Goal: Transaction & Acquisition: Book appointment/travel/reservation

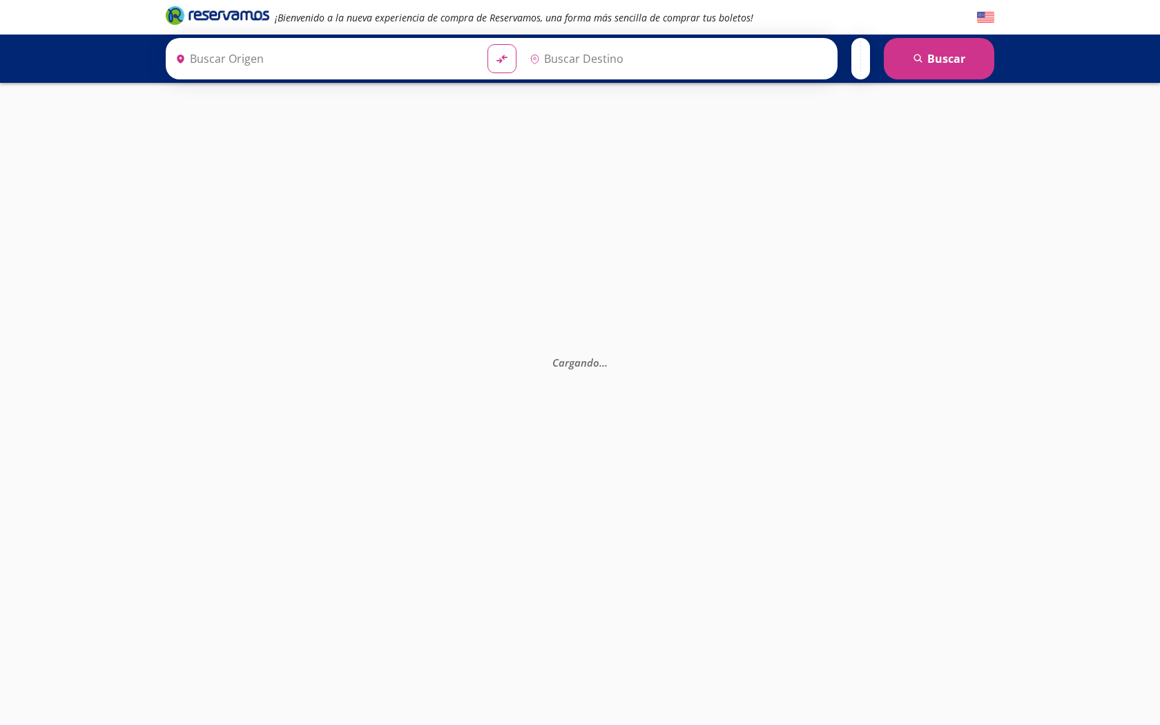
type input "Santiago de Querétaro, [GEOGRAPHIC_DATA]"
type input "[GEOGRAPHIC_DATA], [GEOGRAPHIC_DATA]"
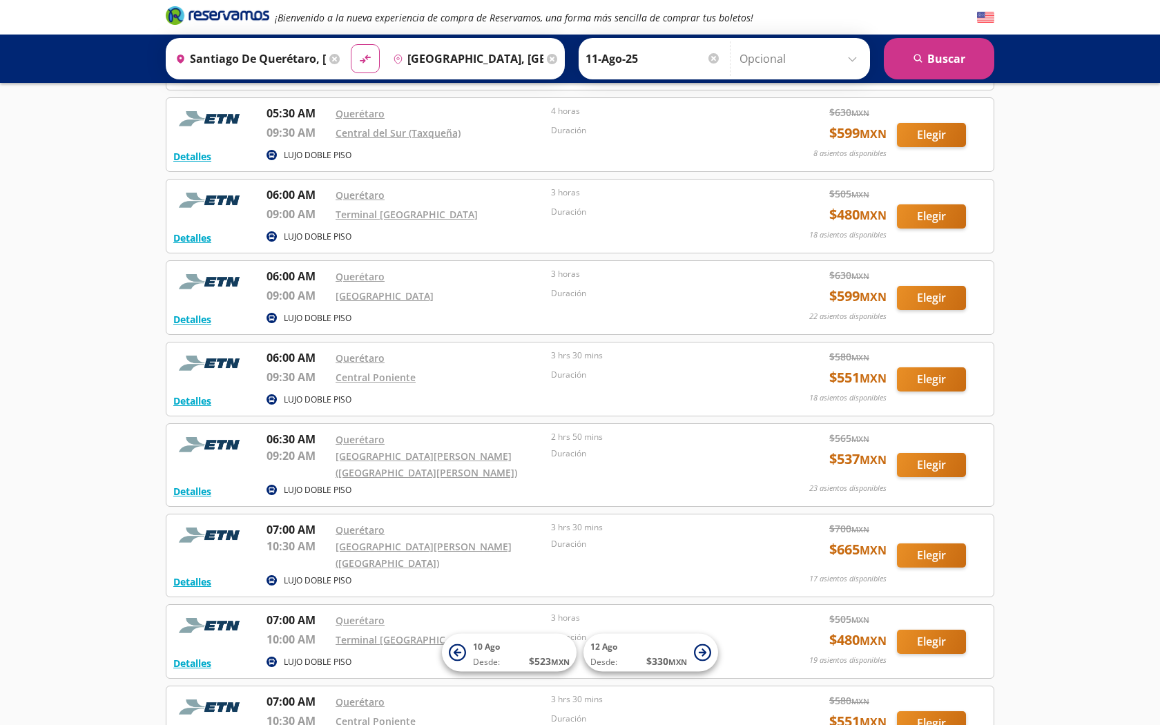
scroll to position [563, 0]
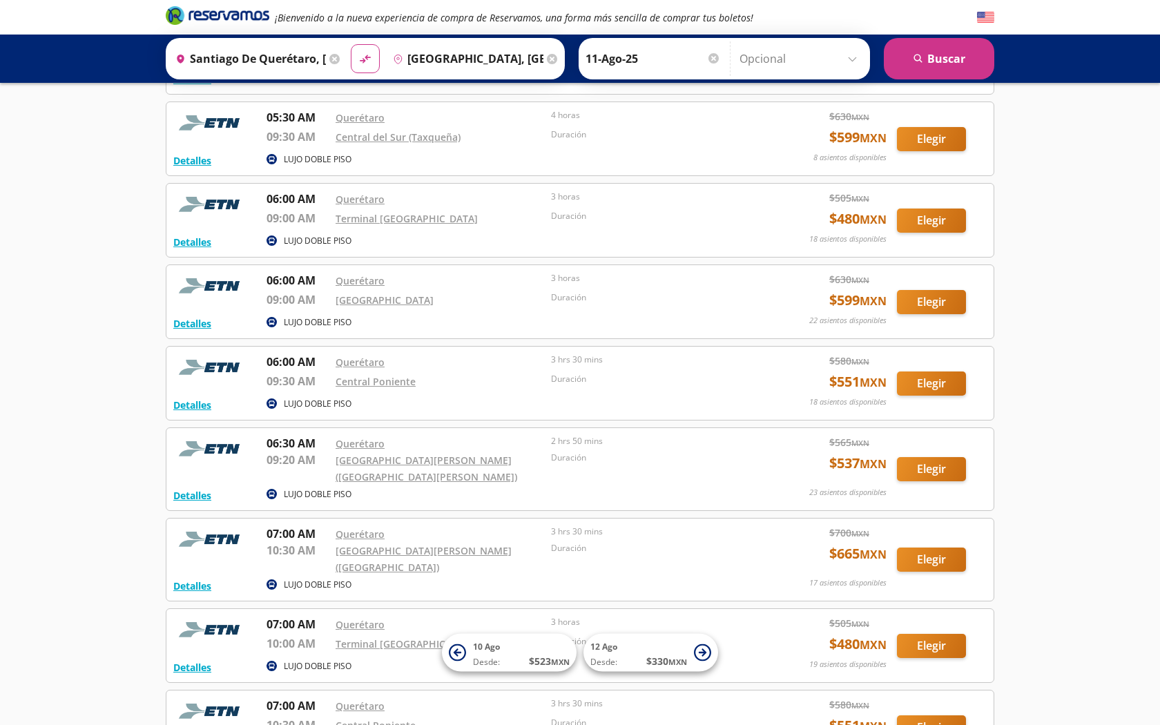
click at [933, 291] on button "Elegir" at bounding box center [931, 302] width 69 height 24
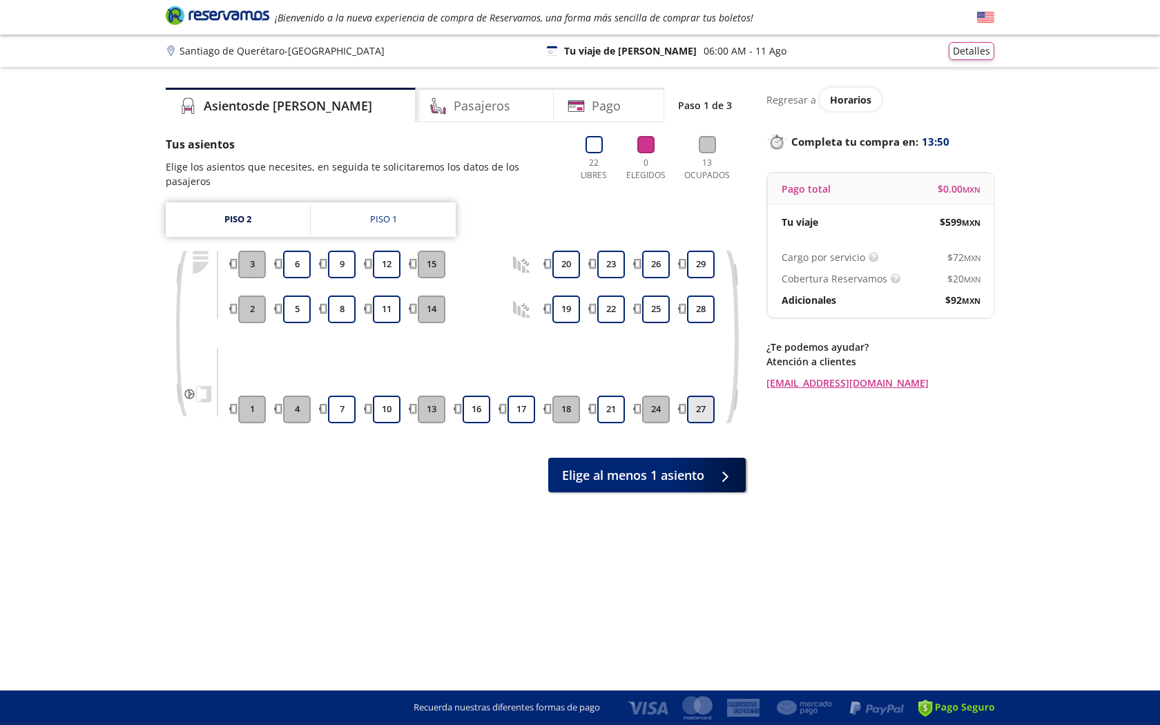
click at [701, 396] on button "27" at bounding box center [701, 410] width 28 height 28
click at [694, 396] on button "27" at bounding box center [701, 410] width 28 height 28
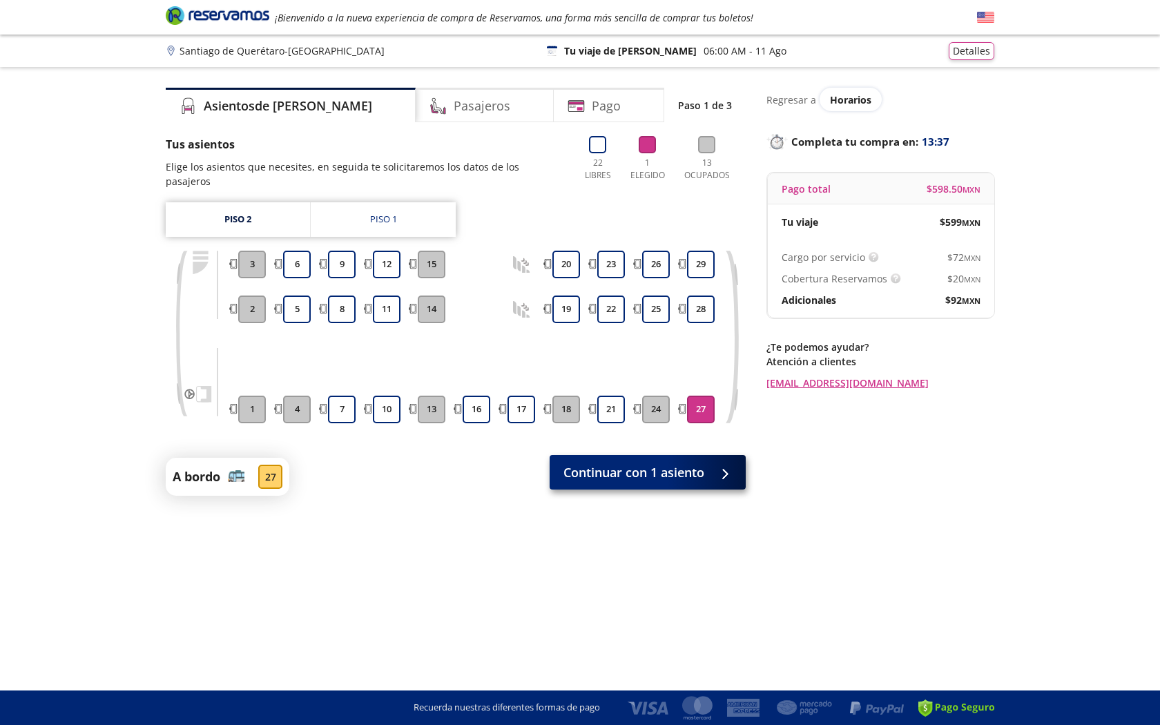
click at [662, 463] on span "Continuar con 1 asiento" at bounding box center [633, 472] width 141 height 19
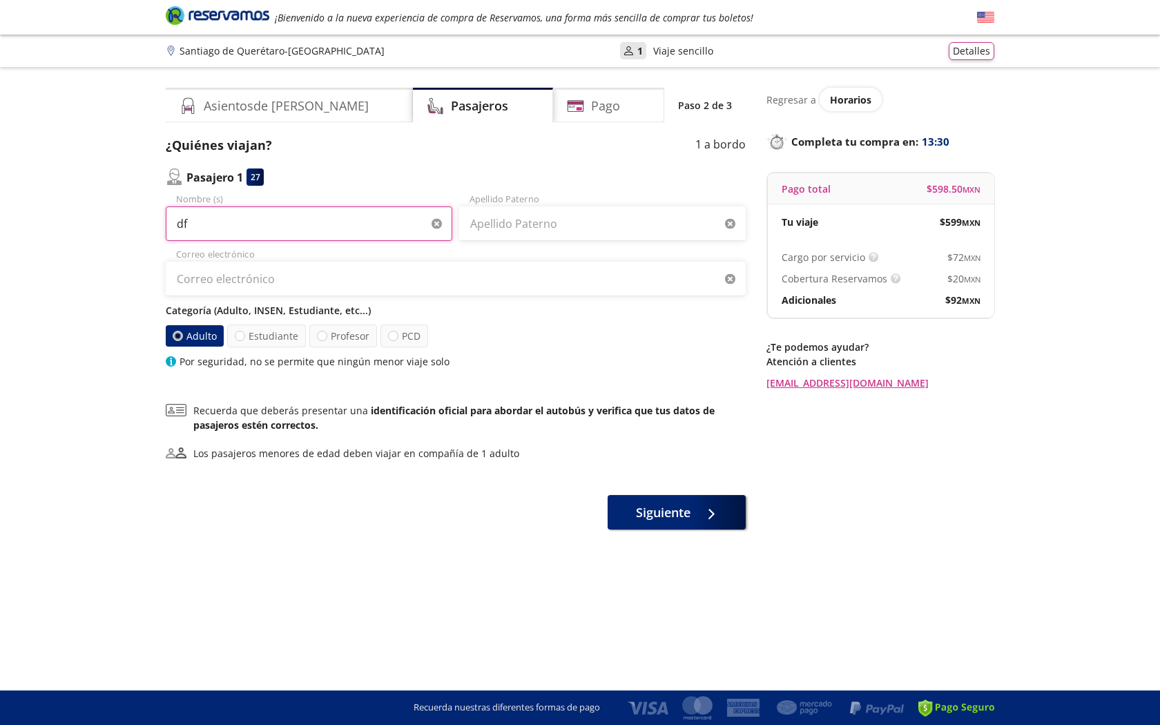
type input "df"
click at [983, 17] on img at bounding box center [985, 17] width 17 height 17
